Goal: Task Accomplishment & Management: Manage account settings

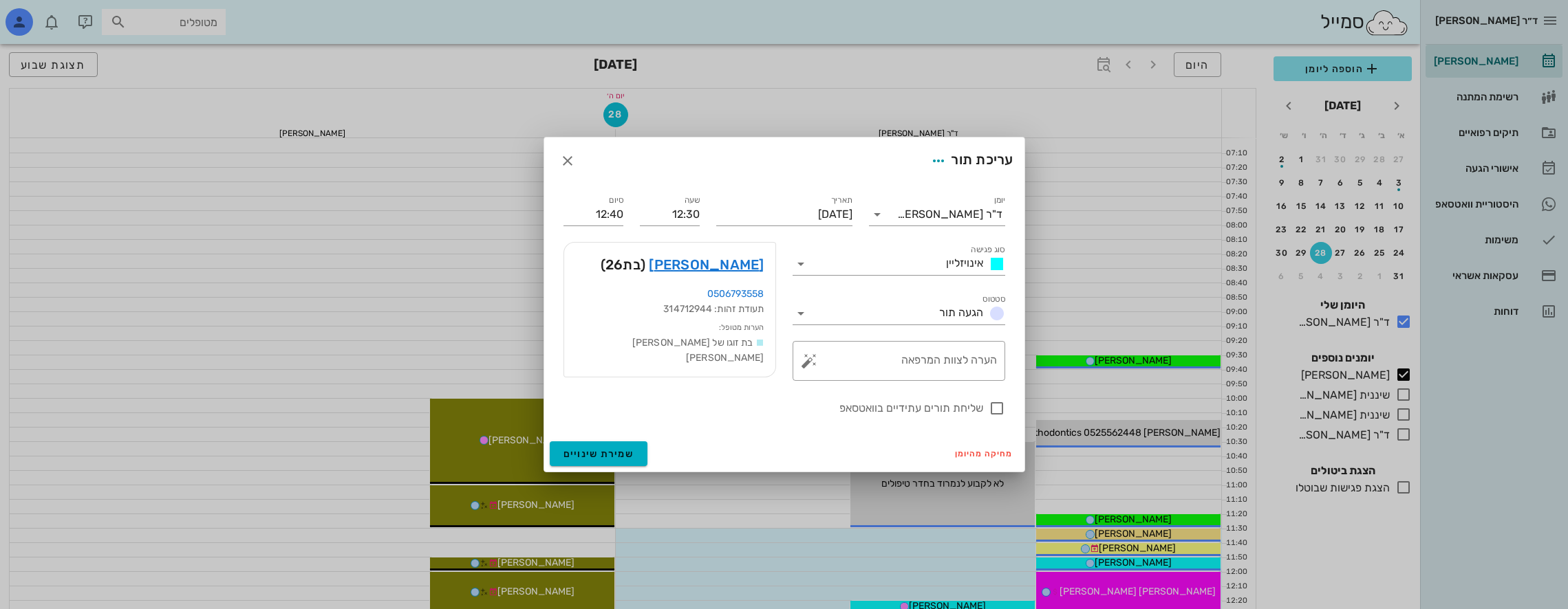
scroll to position [275, 0]
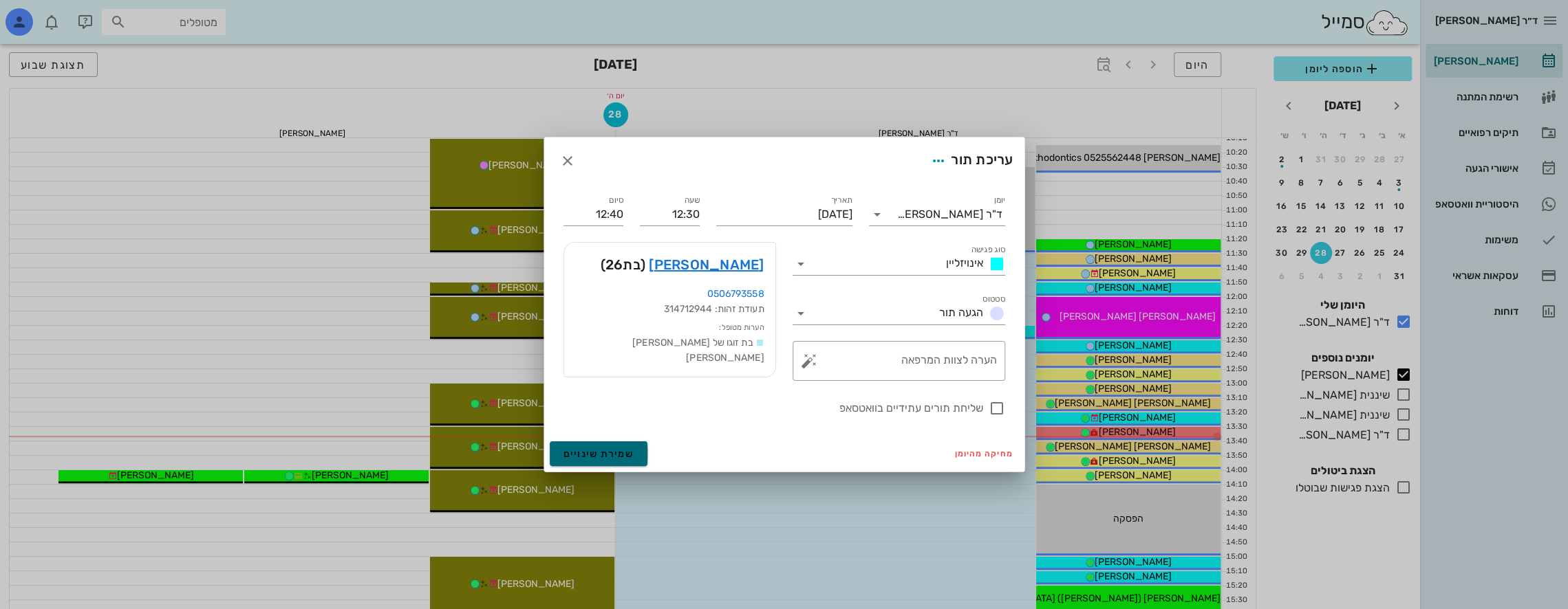
click at [611, 448] on button "שמירת שינויים" at bounding box center [599, 454] width 98 height 25
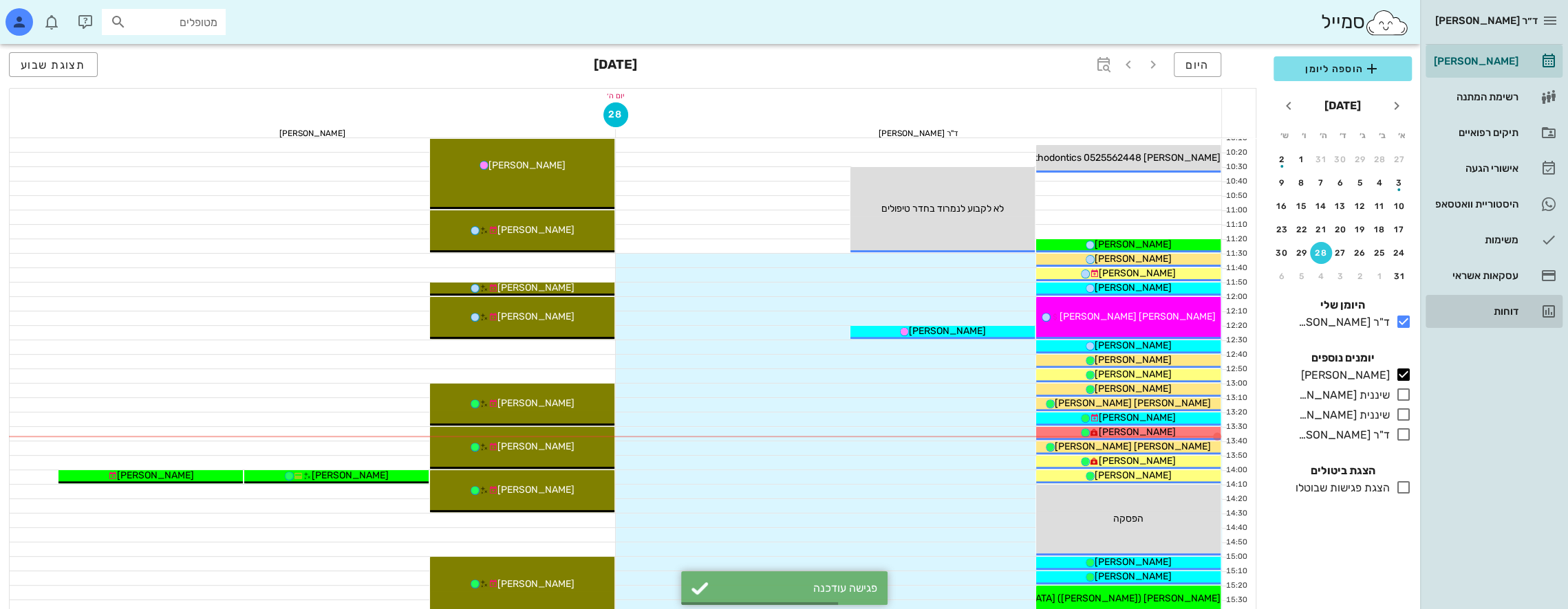
click at [1516, 307] on div "דוחות" at bounding box center [1475, 311] width 88 height 11
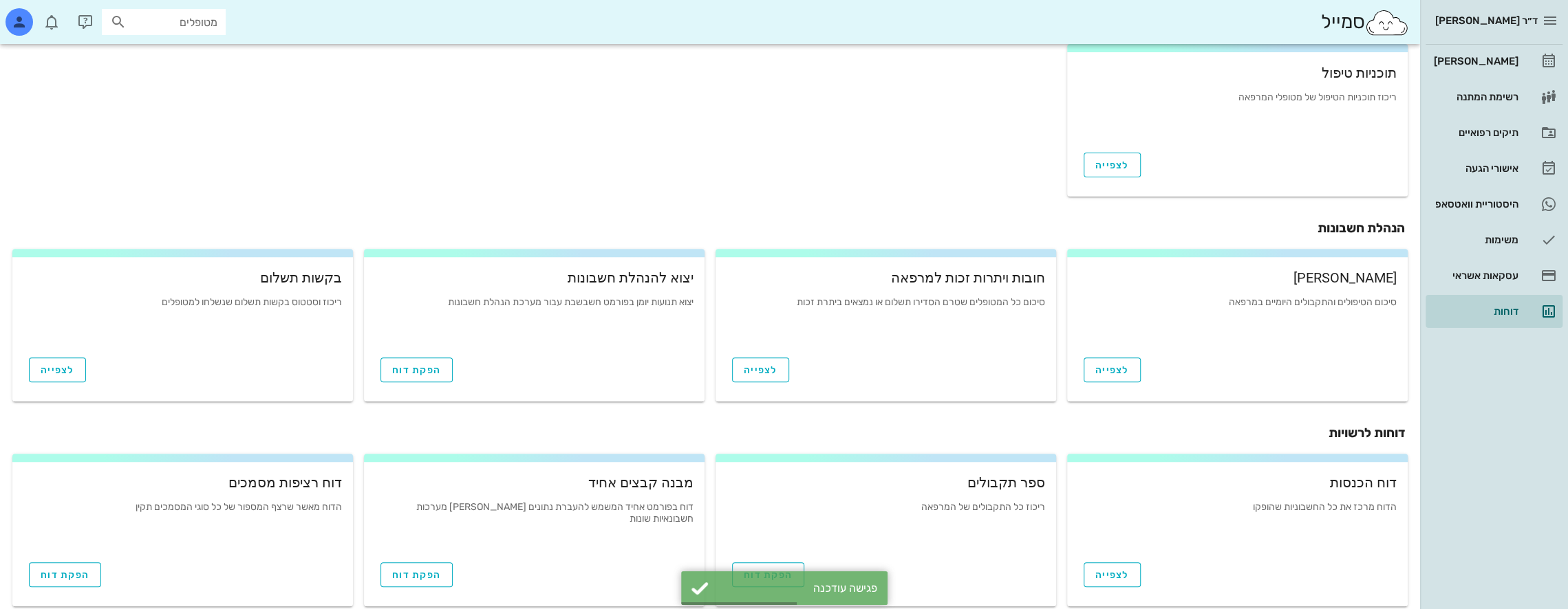
scroll to position [407, 0]
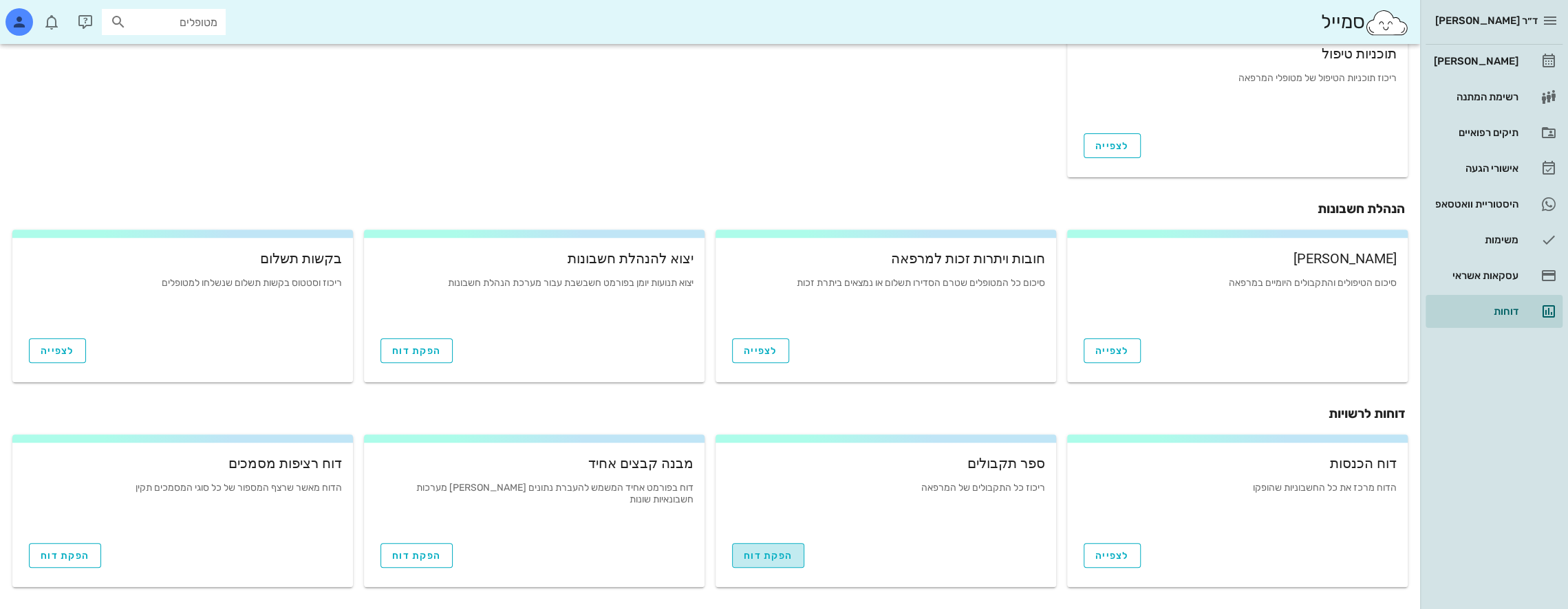
click at [782, 557] on span "הפקת דוח" at bounding box center [769, 556] width 49 height 12
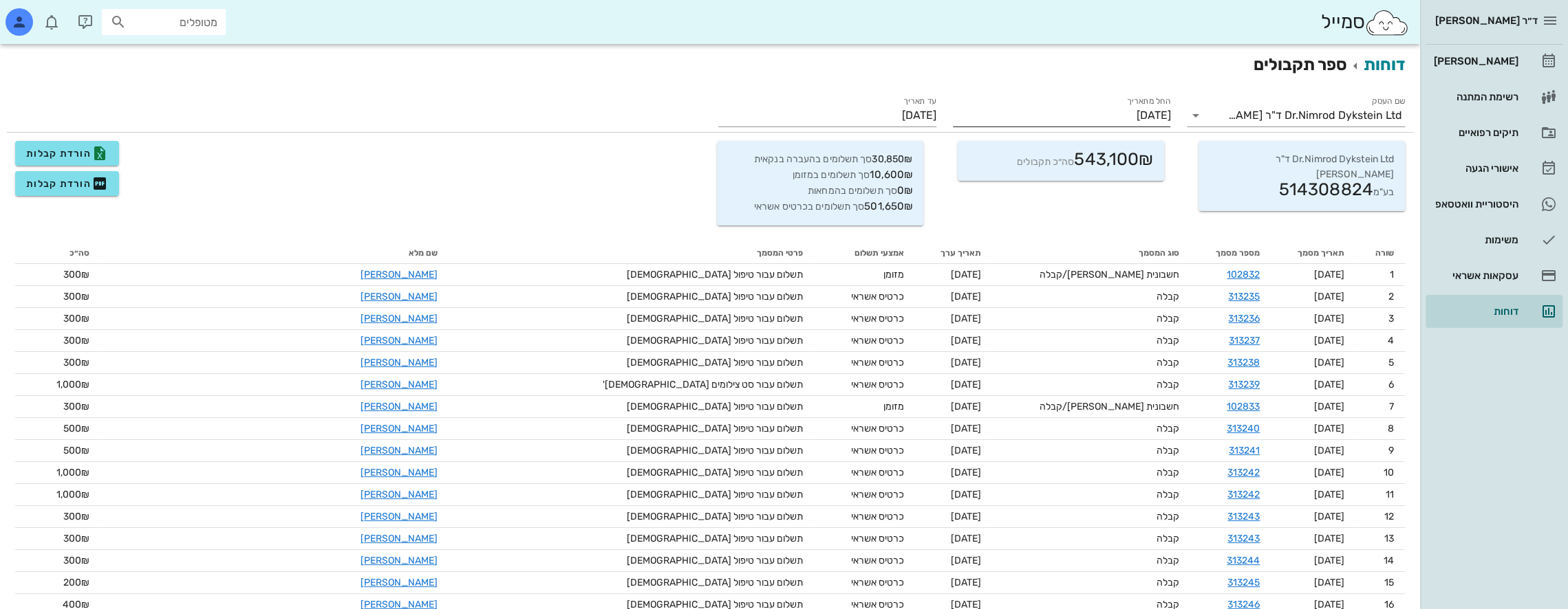
click at [1057, 108] on input "[DATE]" at bounding box center [1063, 115] width 219 height 22
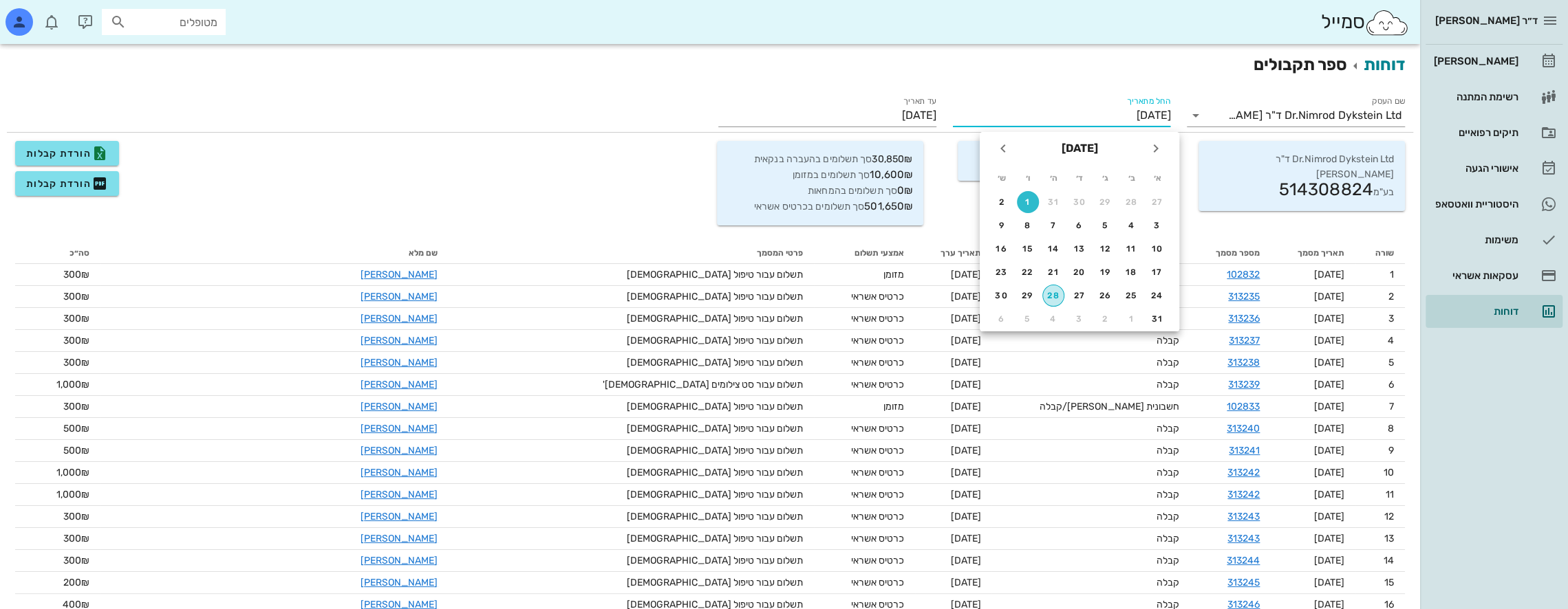
click at [1056, 296] on div "28" at bounding box center [1053, 295] width 21 height 10
type input "[DATE]"
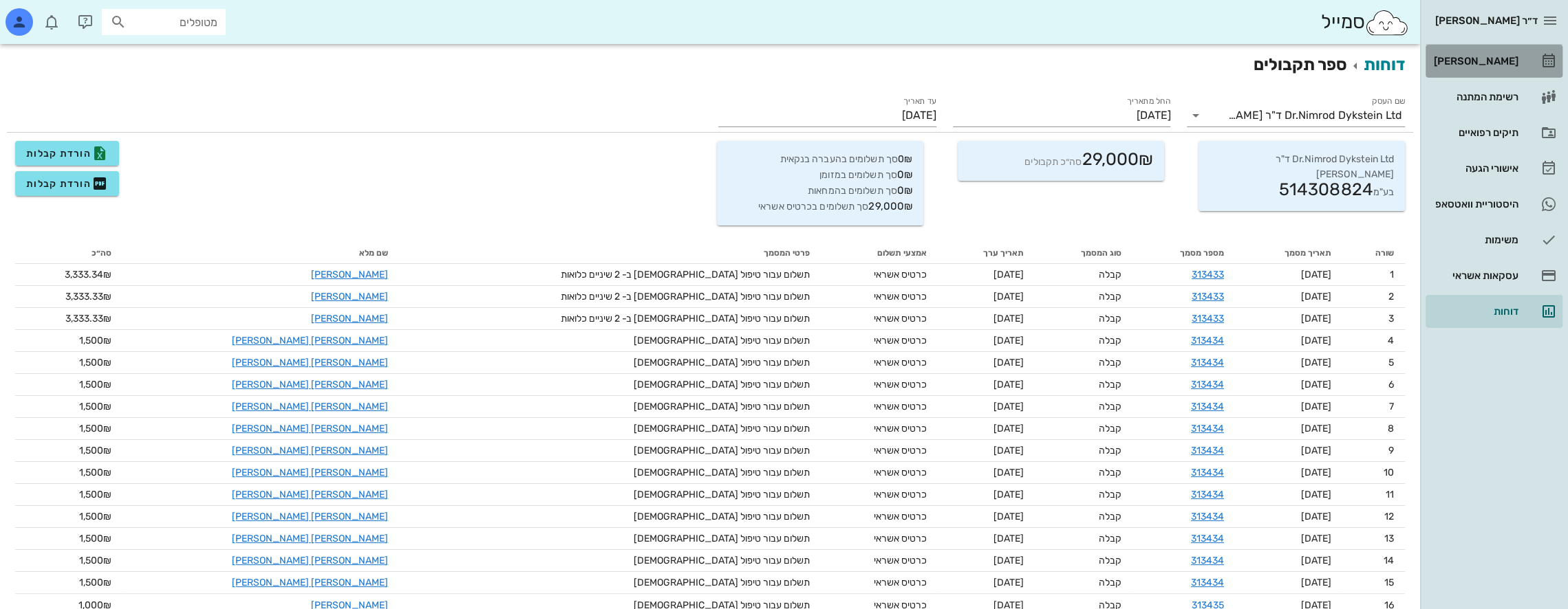
click at [1496, 65] on div "[PERSON_NAME]" at bounding box center [1475, 61] width 88 height 11
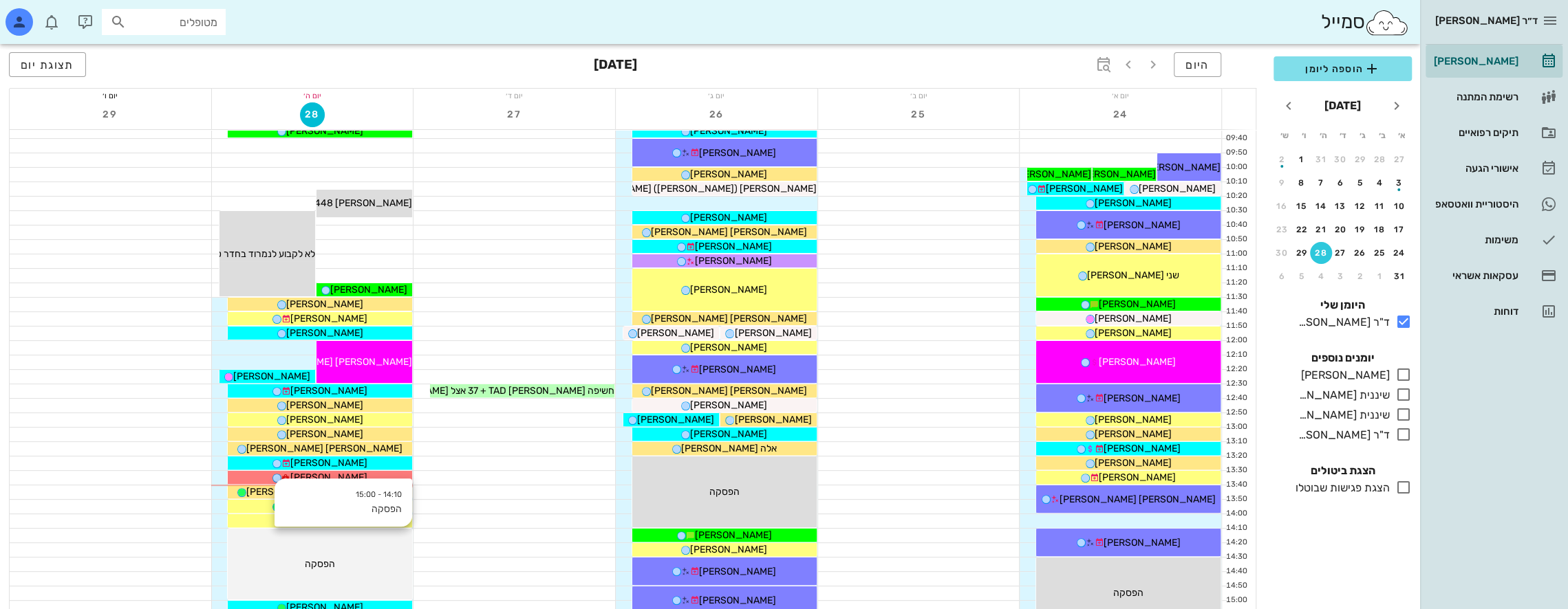
scroll to position [344, 0]
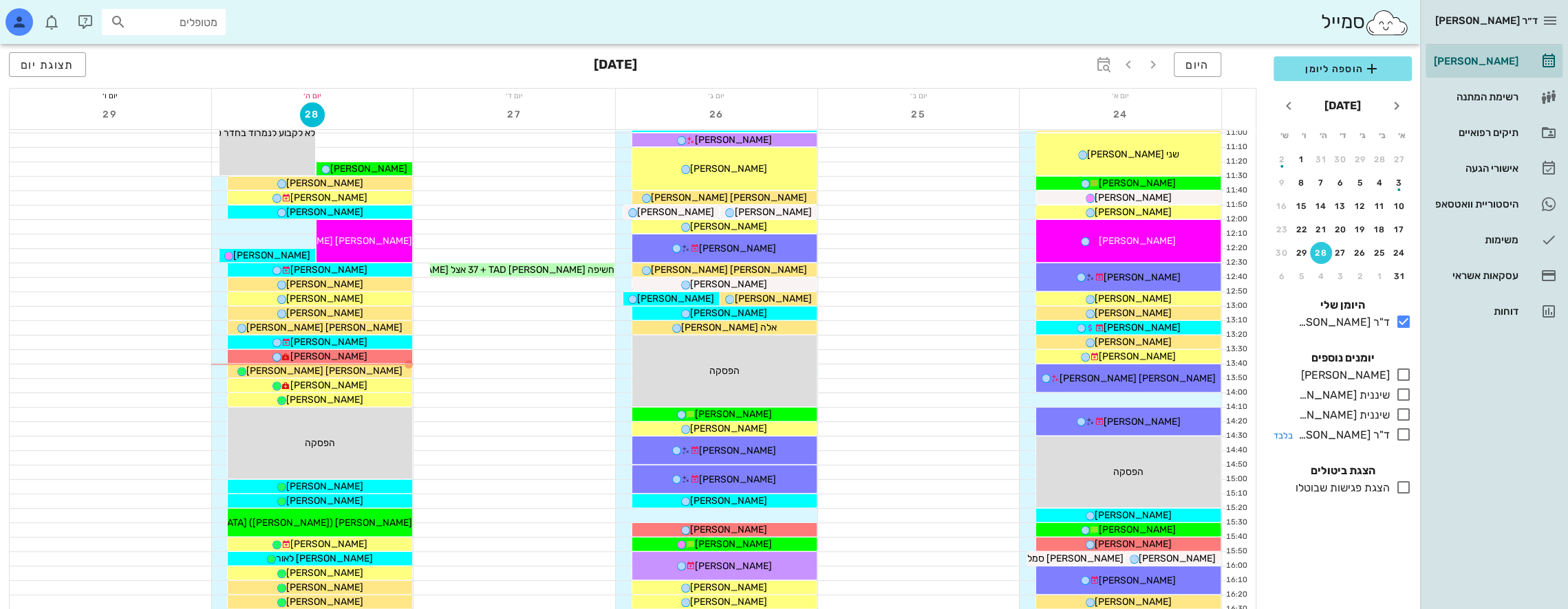
click at [1404, 431] on icon at bounding box center [1403, 434] width 16 height 16
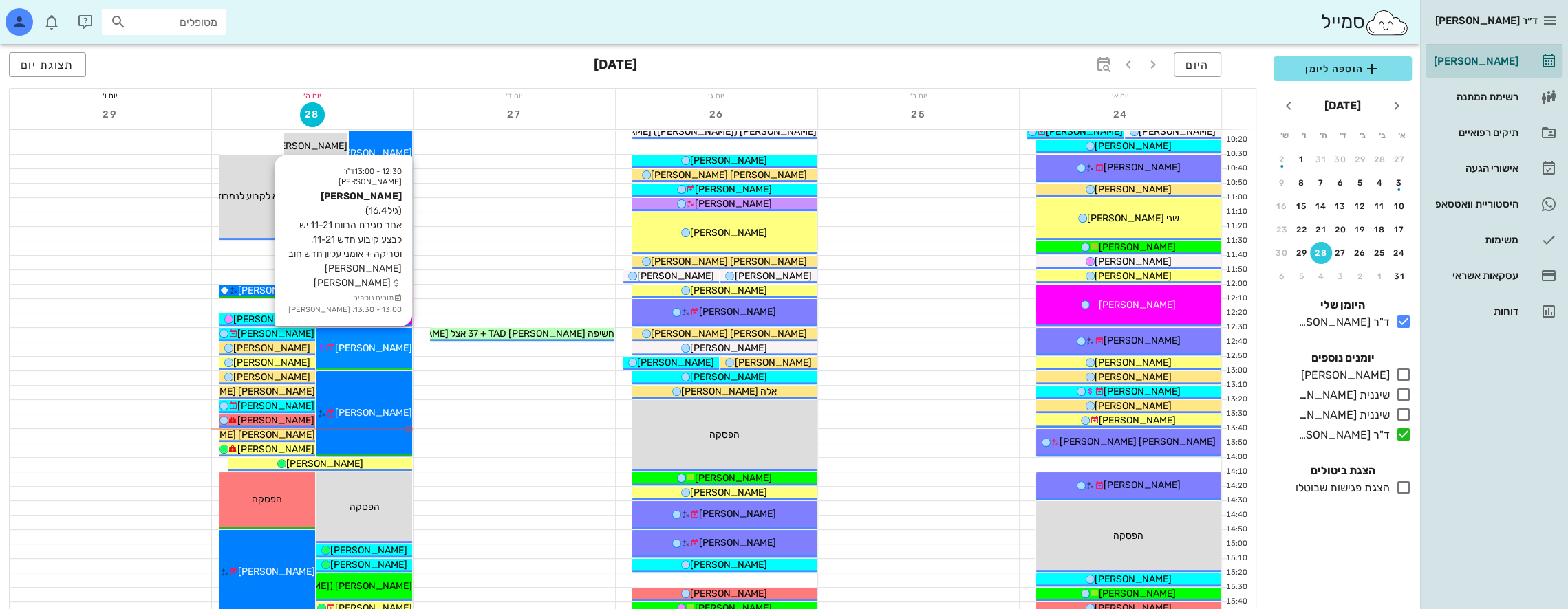
scroll to position [275, 0]
